Goal: Navigation & Orientation: Find specific page/section

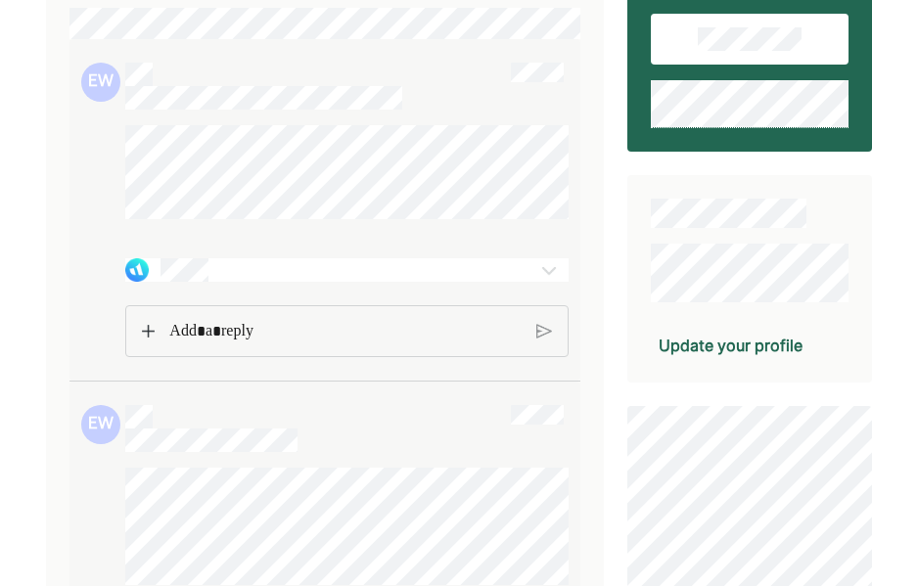
scroll to position [225, 0]
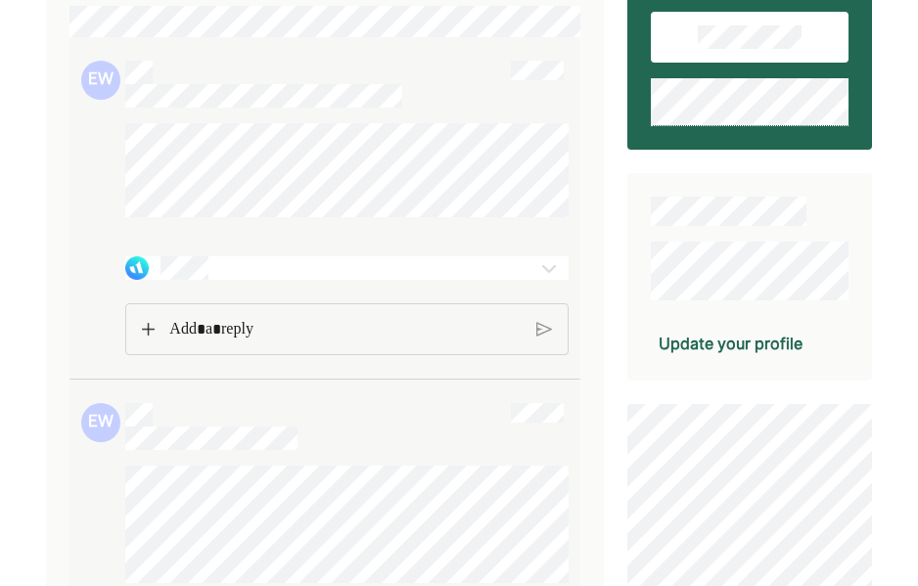
click at [382, 280] on div at bounding box center [310, 267] width 371 height 23
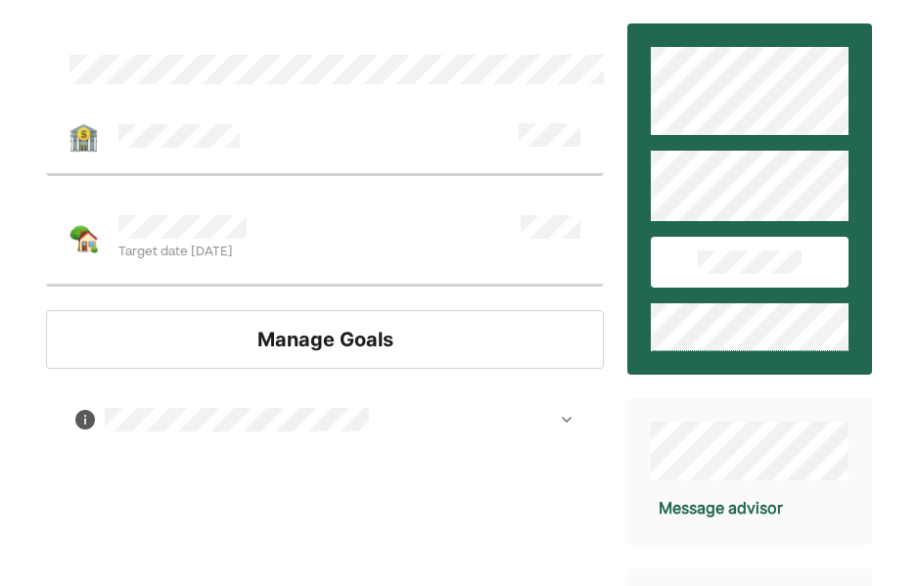
click at [521, 421] on div at bounding box center [325, 419] width 500 height 23
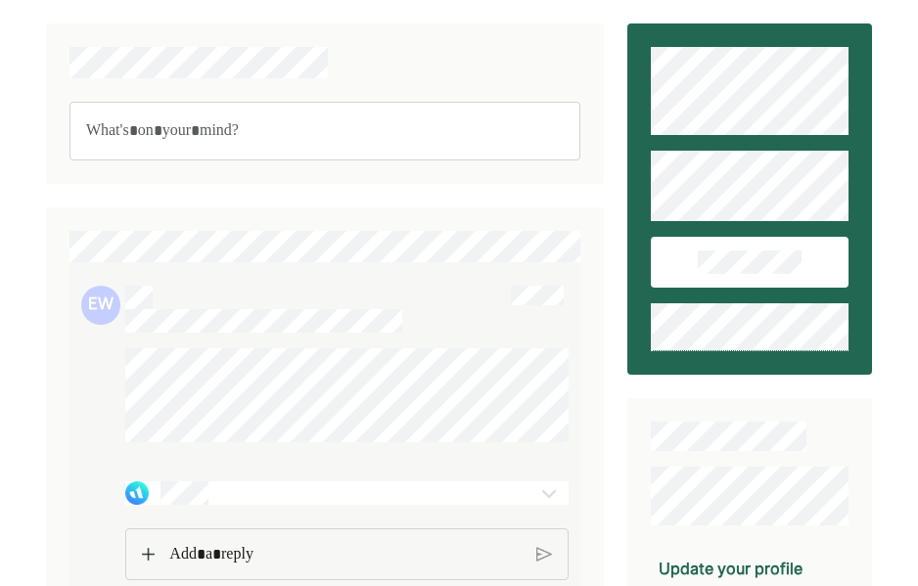
click at [286, 505] on div at bounding box center [310, 493] width 371 height 23
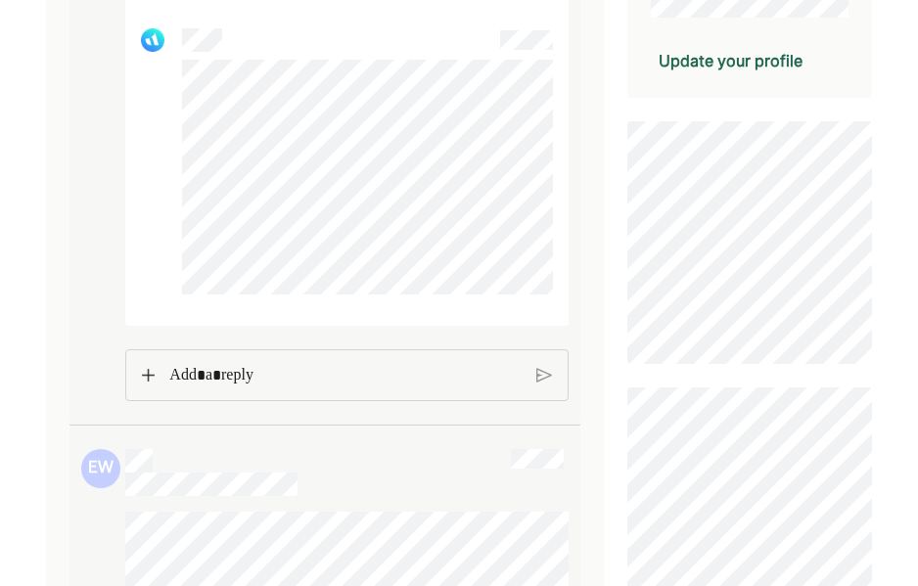
scroll to position [519, 0]
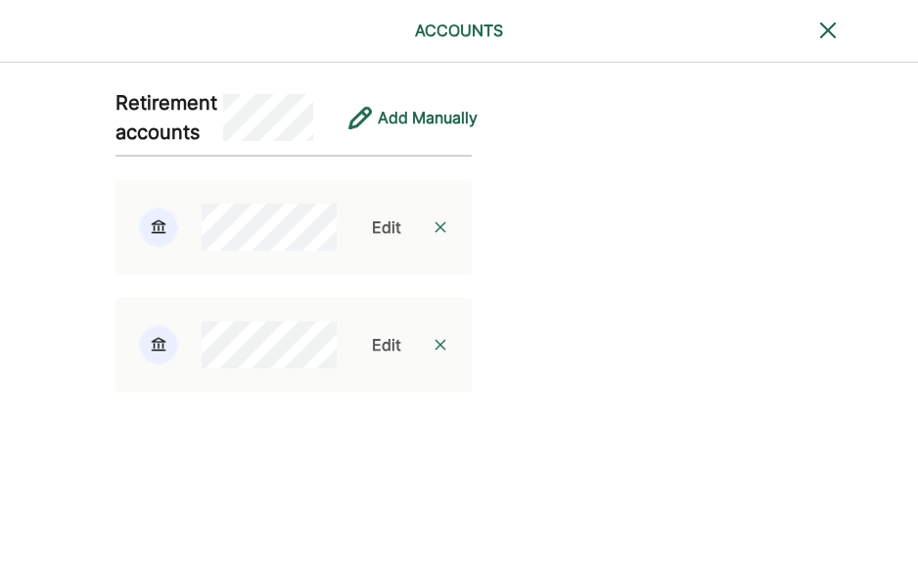
scroll to position [2352, 0]
